Goal: Task Accomplishment & Management: Complete application form

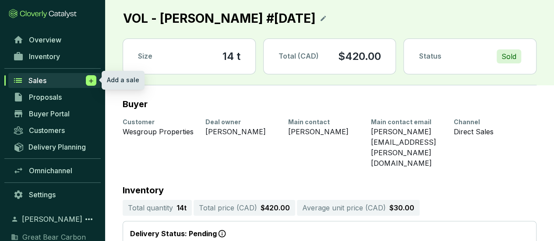
click at [90, 78] on icon at bounding box center [91, 81] width 7 height 9
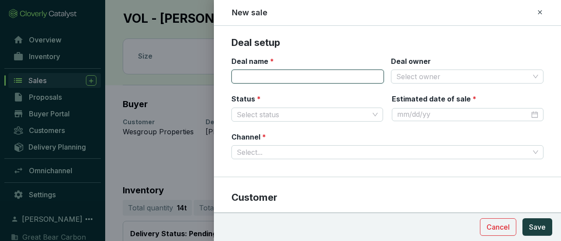
click at [294, 82] on input "Deal name *" at bounding box center [307, 77] width 153 height 14
type input "VOL - HLT #[DATE]"
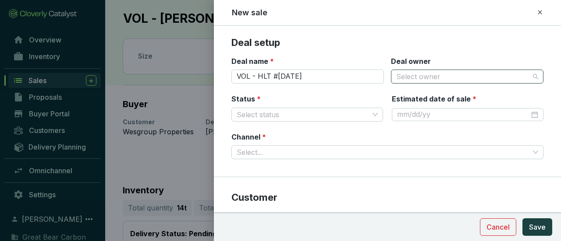
click at [512, 71] on input "Deal owner" at bounding box center [462, 76] width 133 height 13
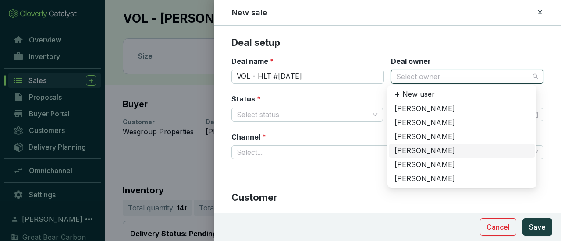
click at [425, 148] on div "[PERSON_NAME]" at bounding box center [461, 151] width 135 height 10
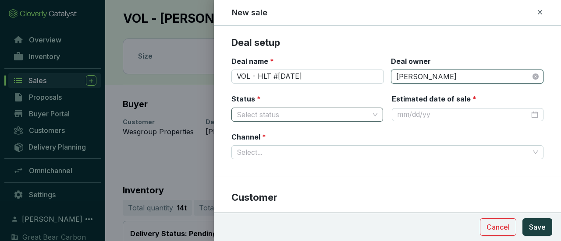
click at [333, 108] on input "Status *" at bounding box center [303, 114] width 132 height 13
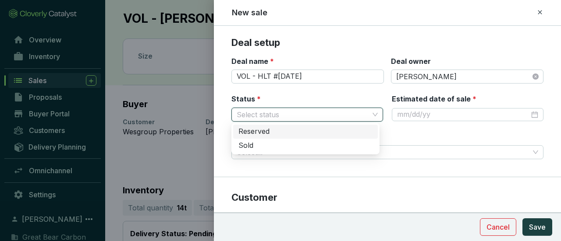
click at [313, 136] on div "Reserved" at bounding box center [305, 132] width 134 height 10
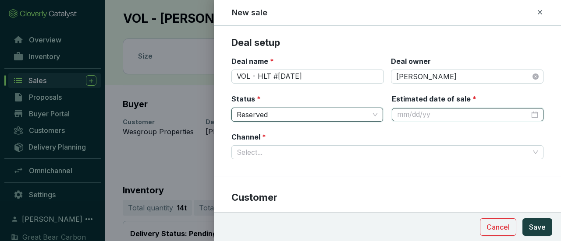
click at [430, 114] on input "Estimated date of sale *" at bounding box center [463, 115] width 132 height 10
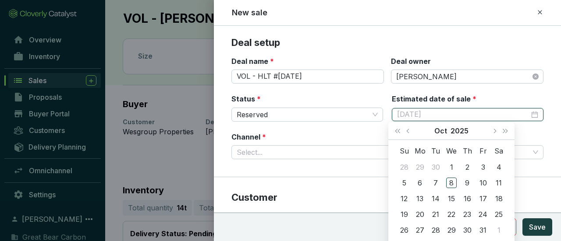
type input "[DATE]"
click at [495, 134] on button "Next month (PageDown)" at bounding box center [494, 131] width 11 height 18
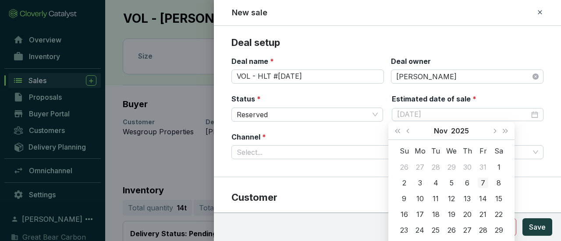
type input "[DATE]"
click at [483, 181] on div "7" at bounding box center [483, 183] width 11 height 11
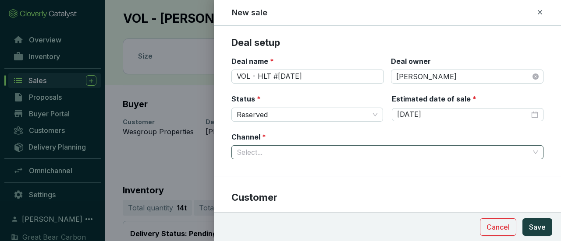
click at [395, 156] on input "Channel *" at bounding box center [383, 152] width 293 height 13
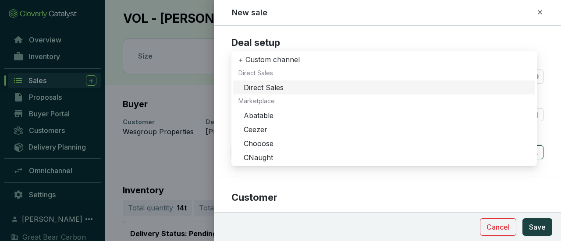
click at [293, 83] on div "Direct Sales" at bounding box center [387, 88] width 286 height 10
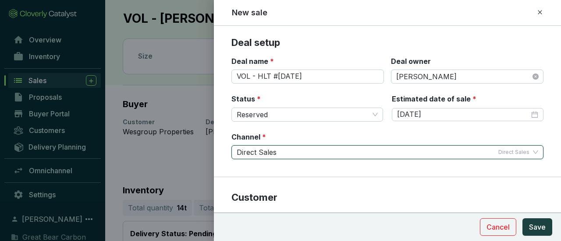
scroll to position [131, 0]
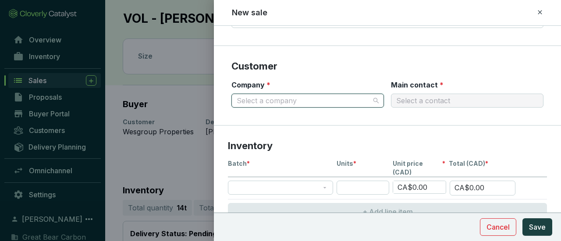
click at [338, 97] on input "Company *" at bounding box center [303, 100] width 133 height 13
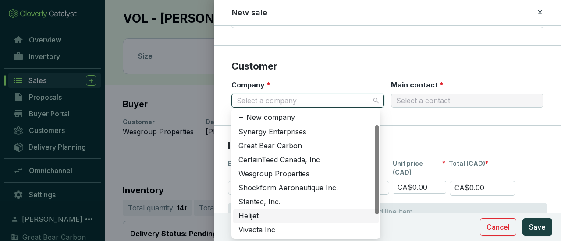
scroll to position [28, 0]
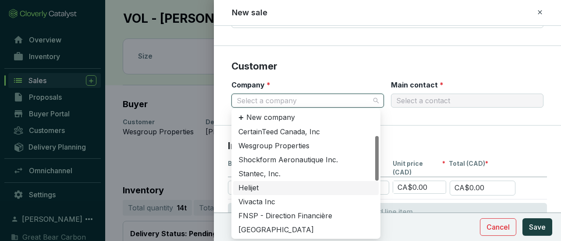
click at [269, 187] on div "Helijet" at bounding box center [305, 189] width 135 height 10
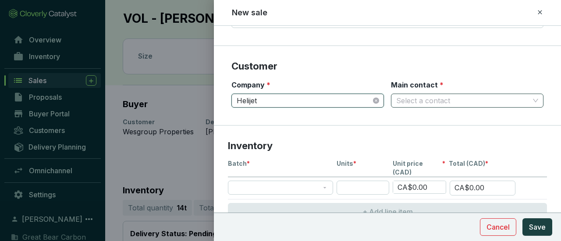
click at [425, 95] on input "Main contact *" at bounding box center [462, 100] width 133 height 13
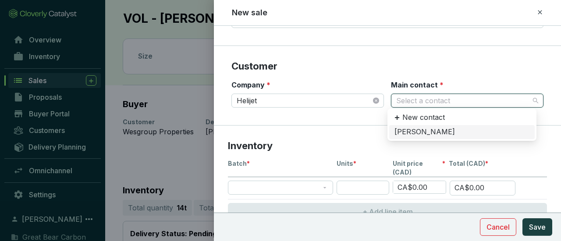
click at [424, 134] on div "[PERSON_NAME]" at bounding box center [461, 133] width 135 height 10
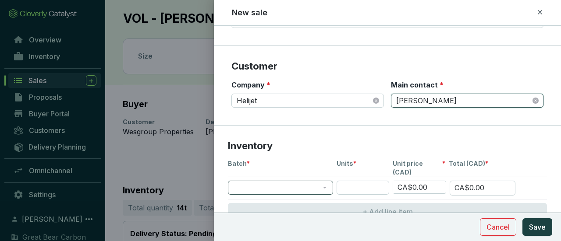
click at [303, 181] on span at bounding box center [280, 187] width 95 height 13
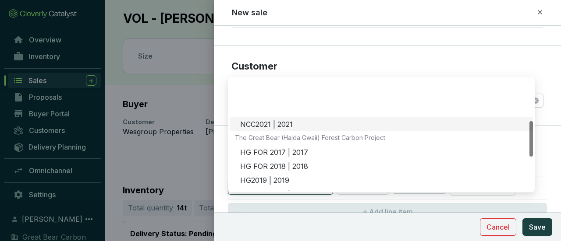
scroll to position [131, 0]
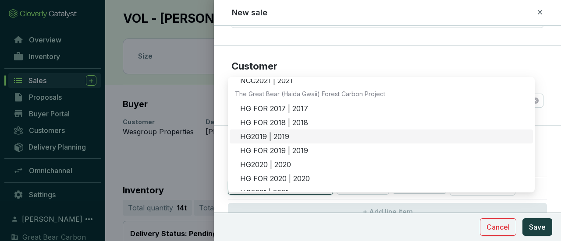
click at [276, 132] on div "HG2019 | 2019" at bounding box center [384, 137] width 288 height 10
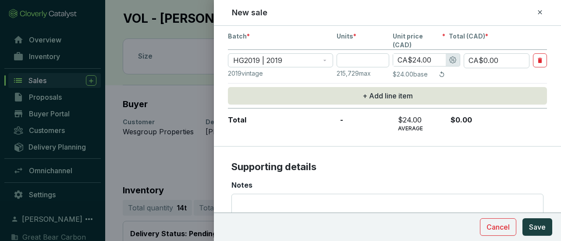
scroll to position [263, 0]
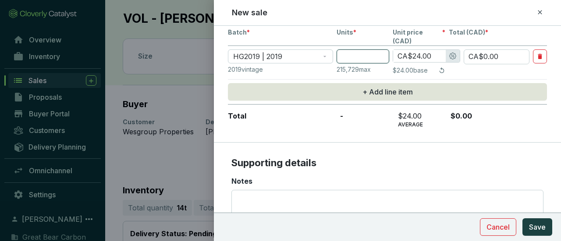
click at [364, 50] on input "number" at bounding box center [363, 57] width 53 height 14
type input "8"
type input "CA$192.00"
type input "82"
type input "CA$1,968.00"
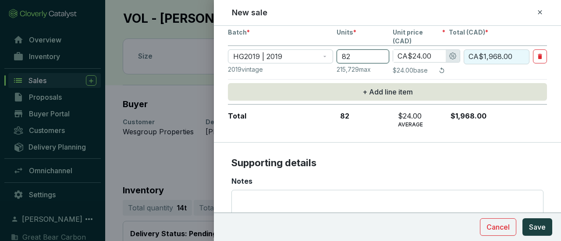
type input "82"
click at [420, 50] on input "CA$24.00" at bounding box center [419, 56] width 53 height 12
type input "CA$2.00"
type input "CA$164.00"
type input "CA$25.00"
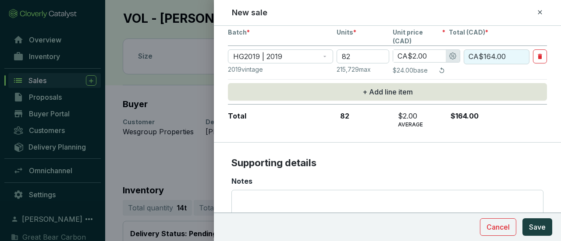
type input "CA$2,050.00"
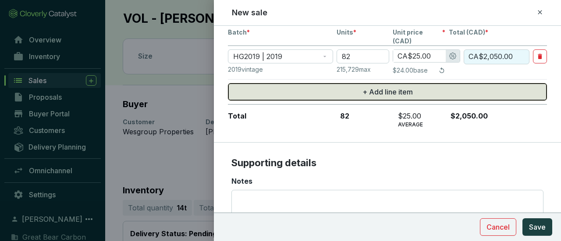
type input "CA$25.00"
click at [391, 87] on span "+ Add line item" at bounding box center [387, 92] width 50 height 11
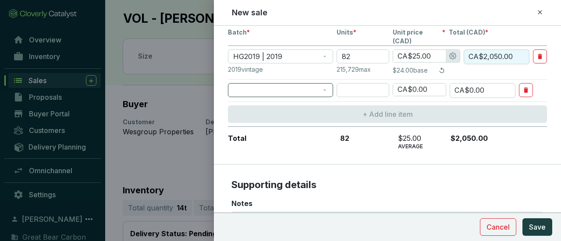
click at [295, 84] on span at bounding box center [280, 90] width 95 height 13
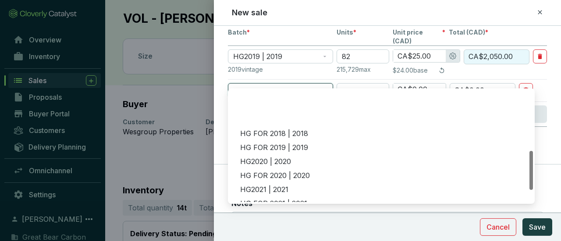
scroll to position [175, 0]
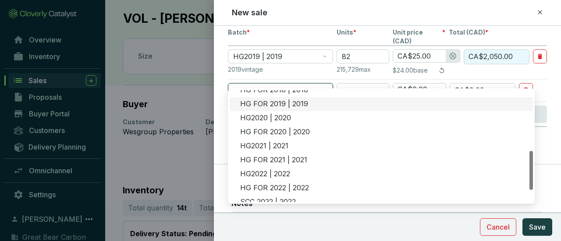
click at [288, 107] on div "HG FOR 2019 | 2019" at bounding box center [384, 104] width 288 height 10
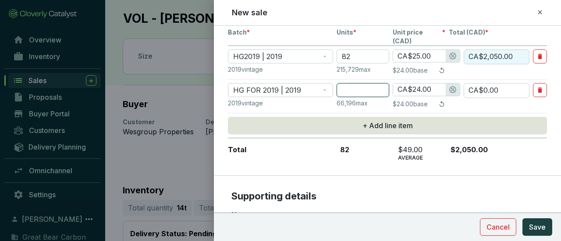
click at [376, 83] on input "number" at bounding box center [363, 90] width 53 height 14
type input "9"
type input "CA$216.00"
type input "9"
click at [419, 84] on input "CA$24.00" at bounding box center [419, 90] width 53 height 12
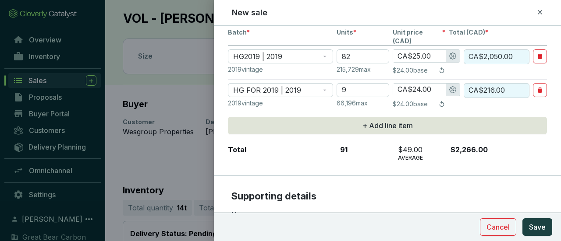
type input "CA$2.00"
type input "CA$18.00"
type input "CA$25.00"
type input "CA$225.00"
type input "CA$25.00"
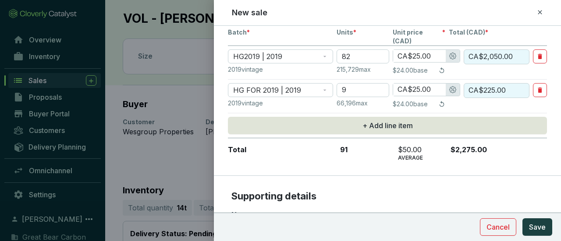
click at [508, 157] on section "Inventory Batch * Units * Unit price (CAD) * Total (CAD) * HG2019 | 2019 82 CA$…" at bounding box center [387, 85] width 347 height 182
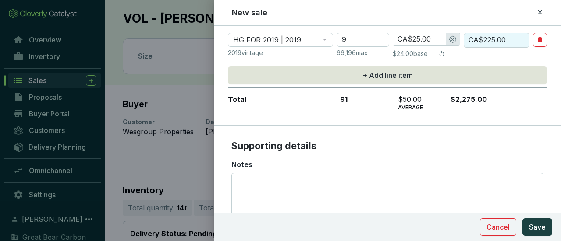
scroll to position [349, 0]
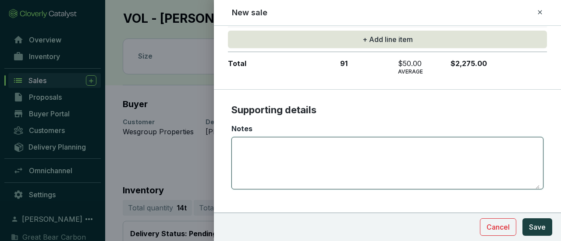
click at [292, 147] on textarea "Notes" at bounding box center [387, 164] width 304 height 52
type textarea "For [DATE] - Air Ambulance Carbon Generated by Fuel Consumption"
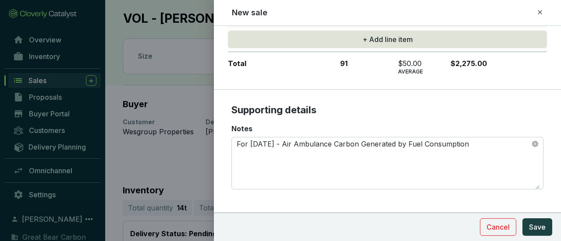
click at [536, 227] on span "Save" at bounding box center [537, 227] width 17 height 11
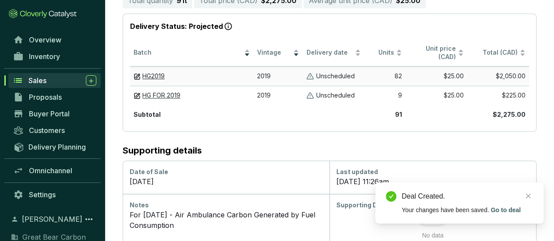
scroll to position [191, 0]
click at [528, 195] on icon "close" at bounding box center [529, 196] width 6 height 6
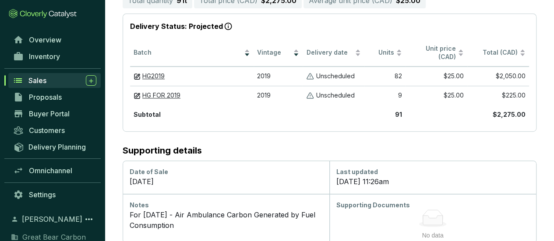
click at [435, 216] on icon at bounding box center [433, 220] width 20 height 9
click at [381, 201] on div "Supporting Documents" at bounding box center [433, 205] width 193 height 9
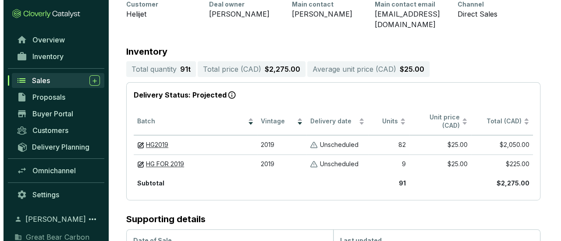
scroll to position [60, 0]
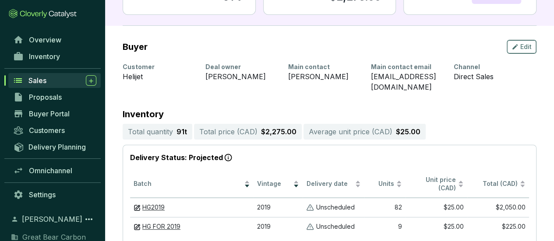
click at [526, 45] on span "Edit" at bounding box center [526, 47] width 11 height 9
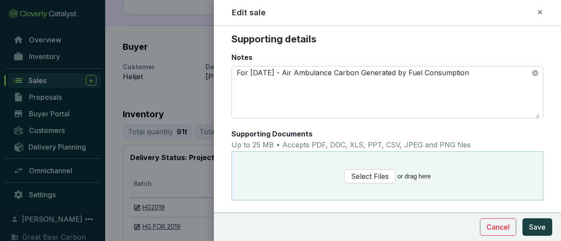
scroll to position [383, 0]
click at [372, 171] on span "Select Files" at bounding box center [370, 176] width 38 height 11
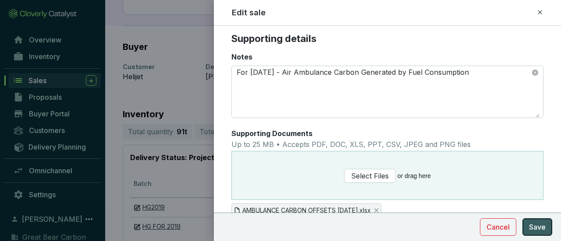
click at [538, 228] on span "Save" at bounding box center [537, 227] width 17 height 11
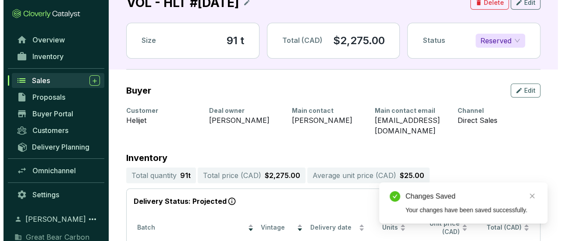
scroll to position [0, 0]
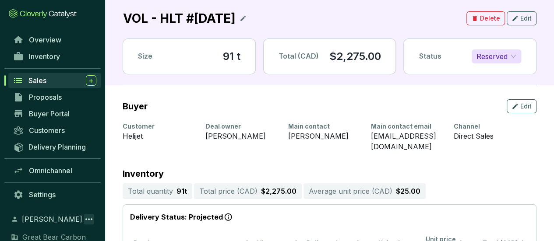
click at [87, 220] on icon at bounding box center [89, 219] width 11 height 11
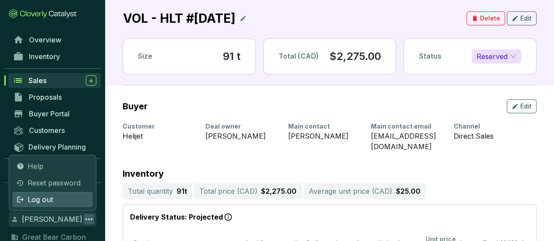
click at [46, 203] on span "Log out" at bounding box center [40, 200] width 25 height 11
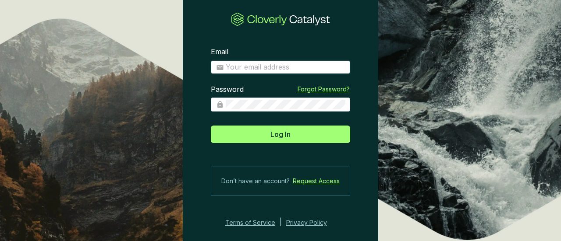
type input "[EMAIL_ADDRESS][DOMAIN_NAME]"
